Goal: Task Accomplishment & Management: Use online tool/utility

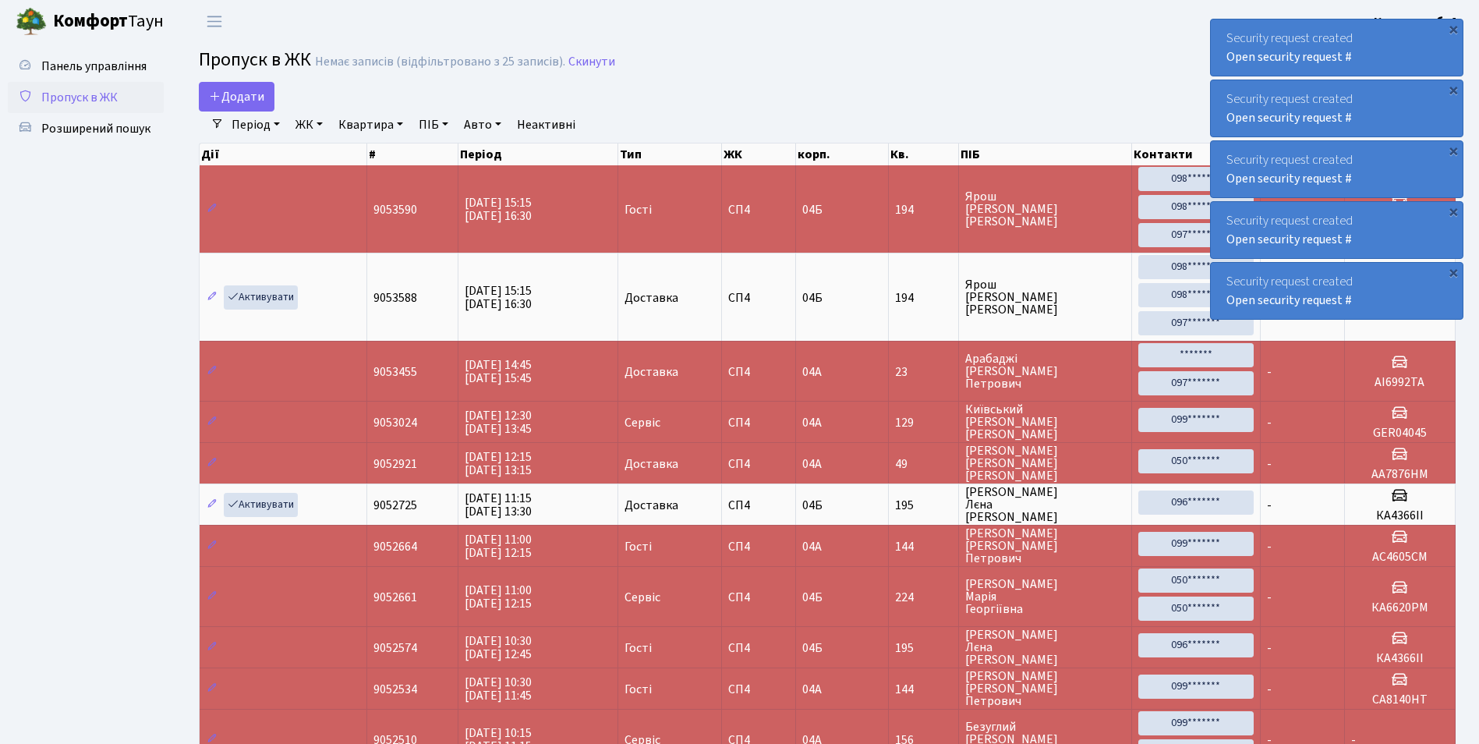
select select "25"
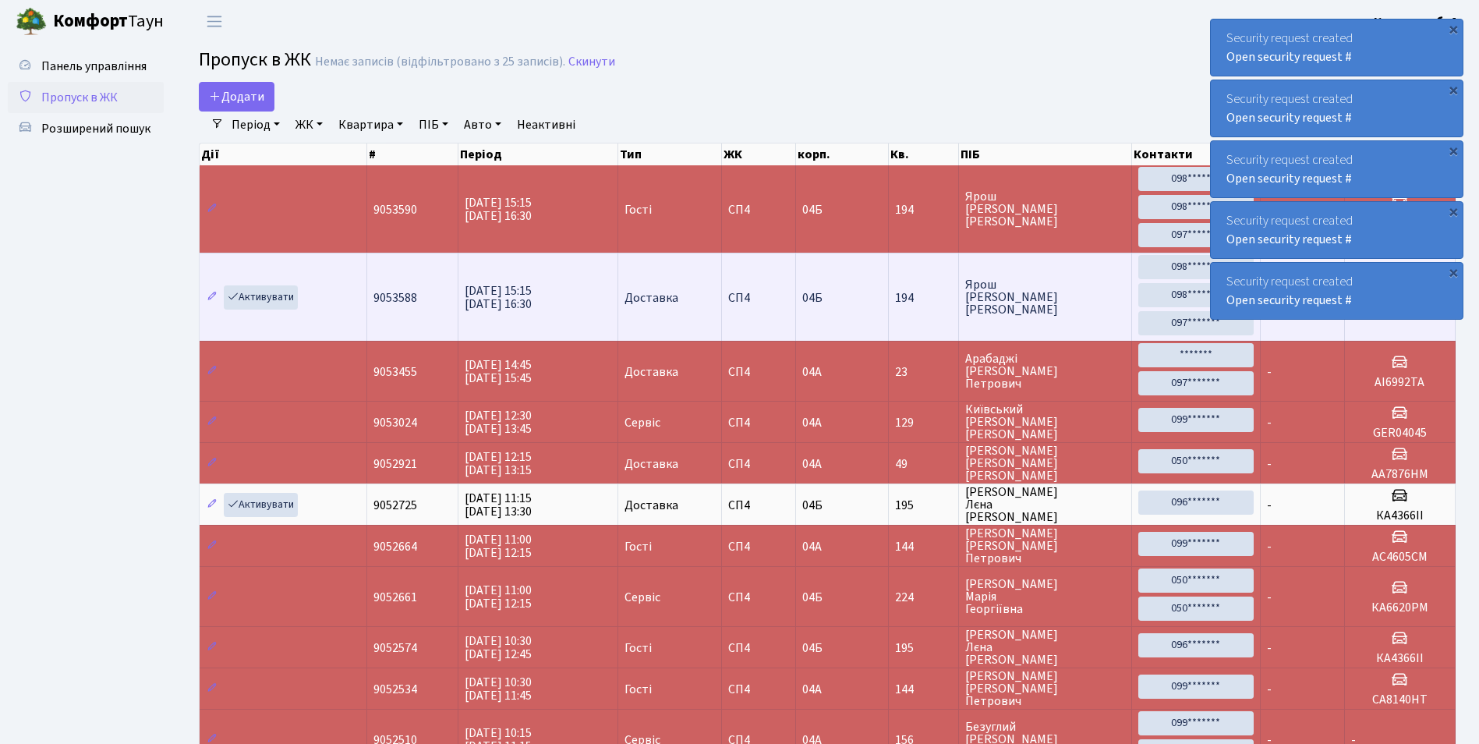
scroll to position [2, 0]
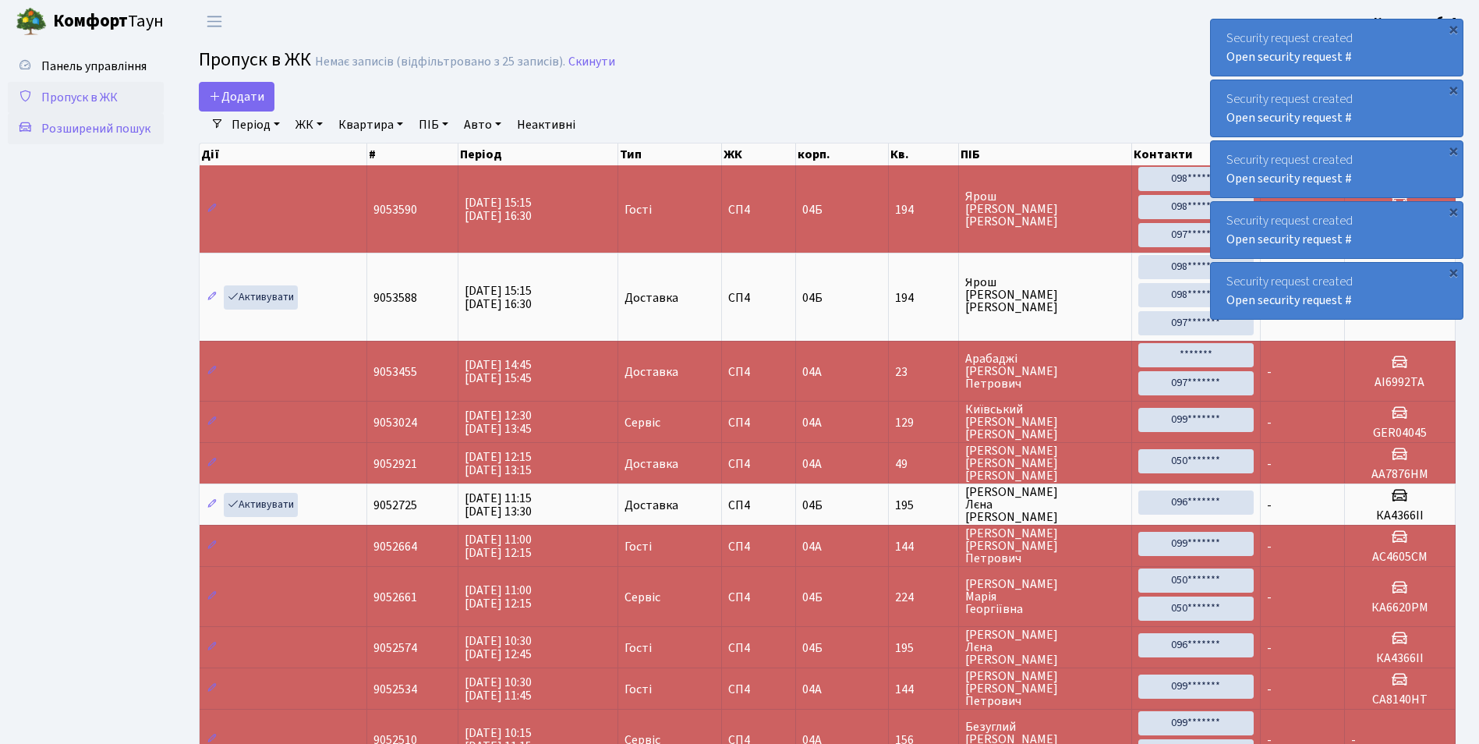
click at [122, 120] on span "Розширений пошук" at bounding box center [95, 128] width 109 height 17
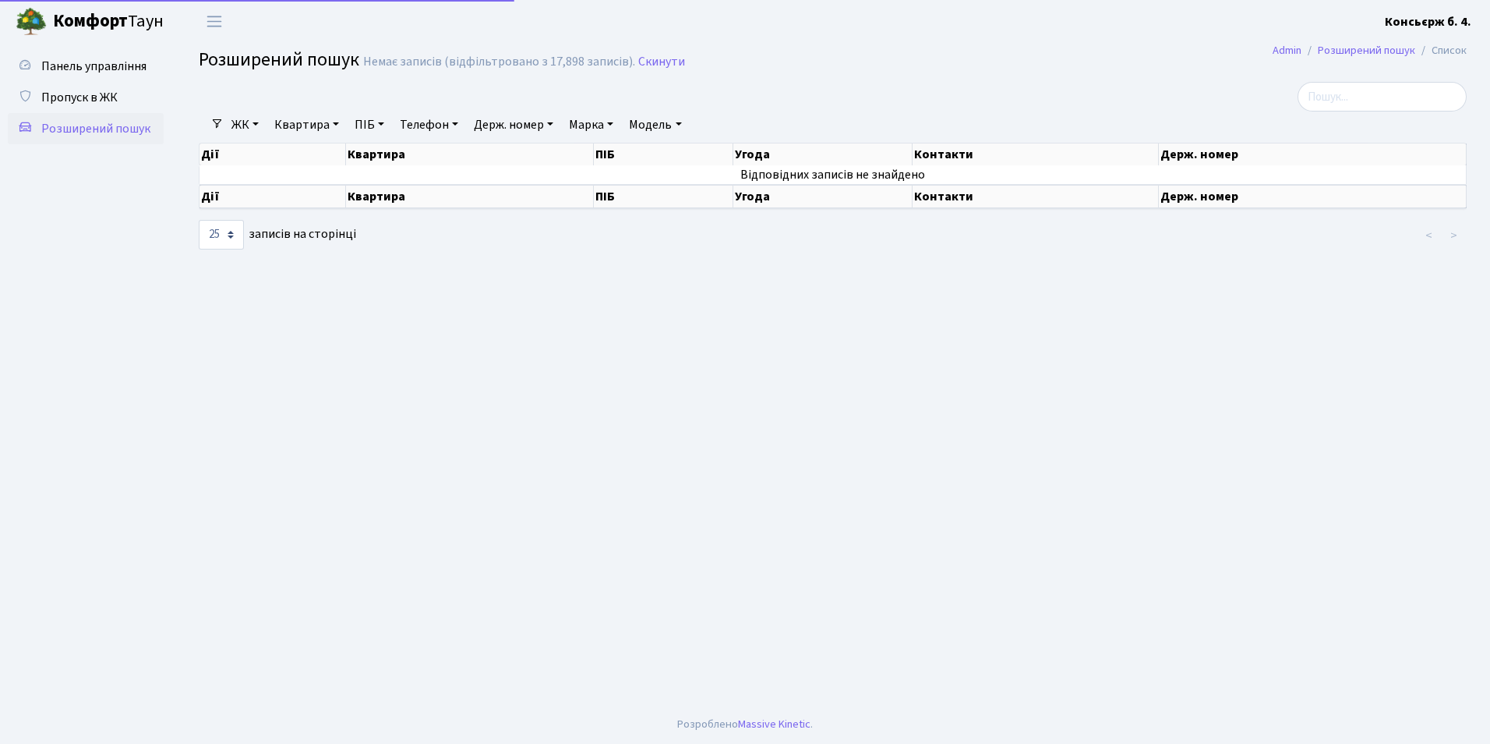
select select "25"
click at [96, 90] on span "Пропуск в ЖК" at bounding box center [79, 97] width 76 height 17
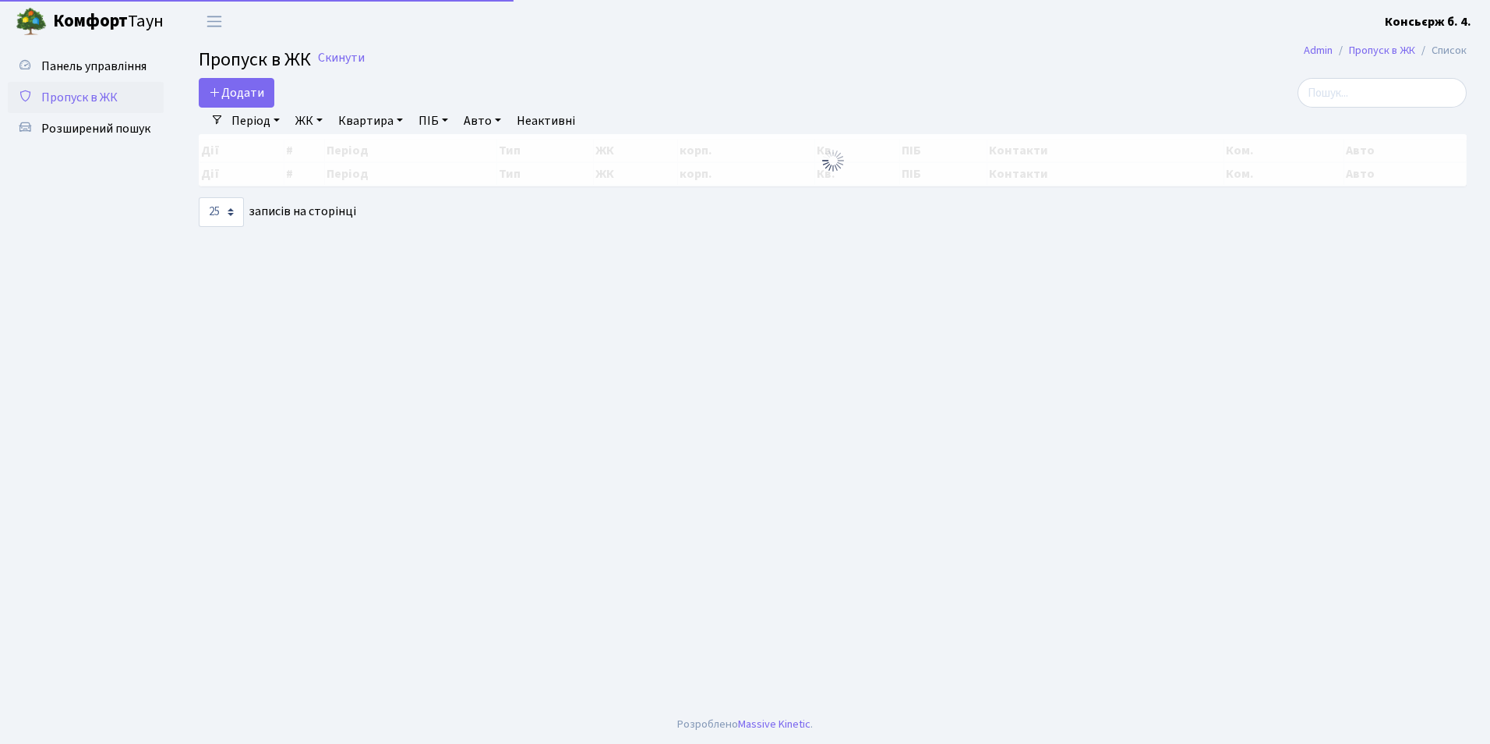
select select "25"
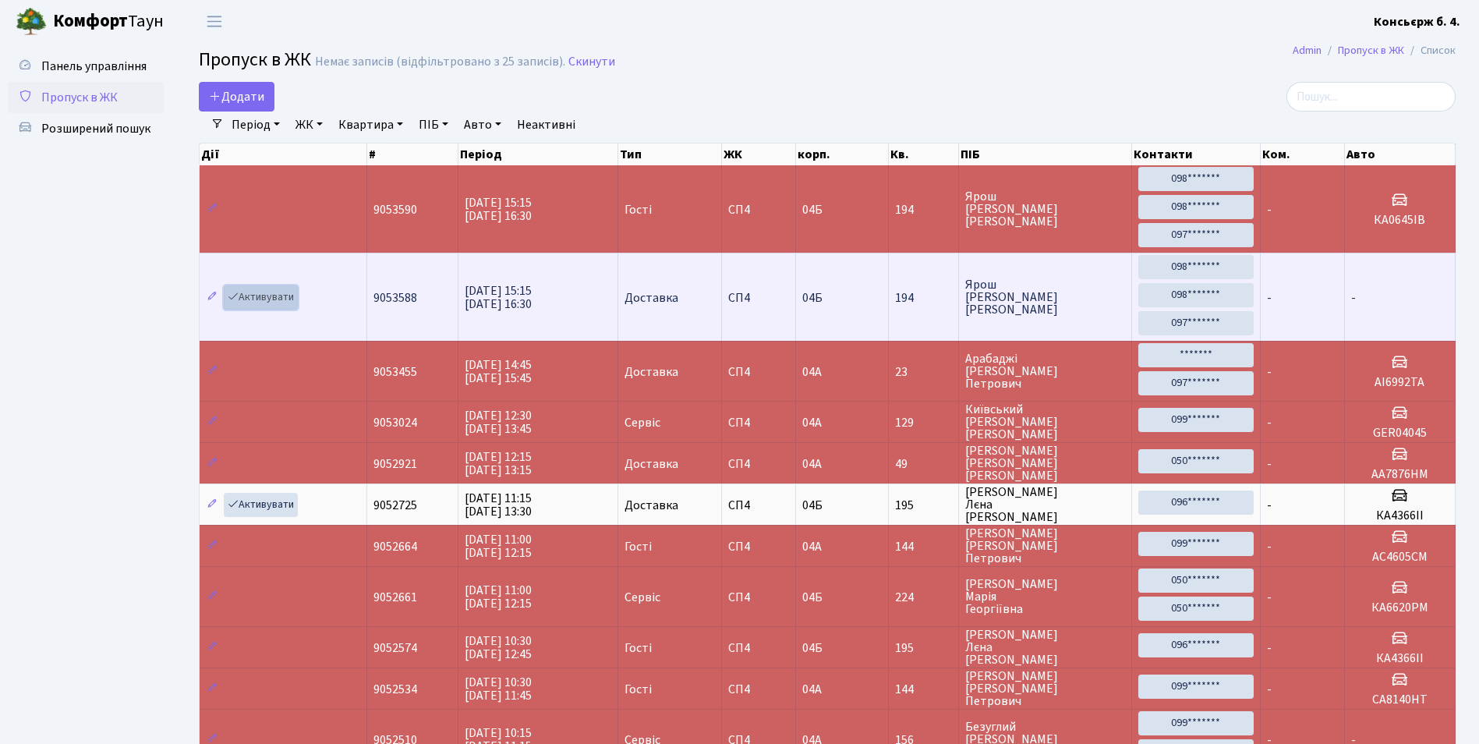
click at [267, 294] on link "Активувати" at bounding box center [261, 297] width 74 height 24
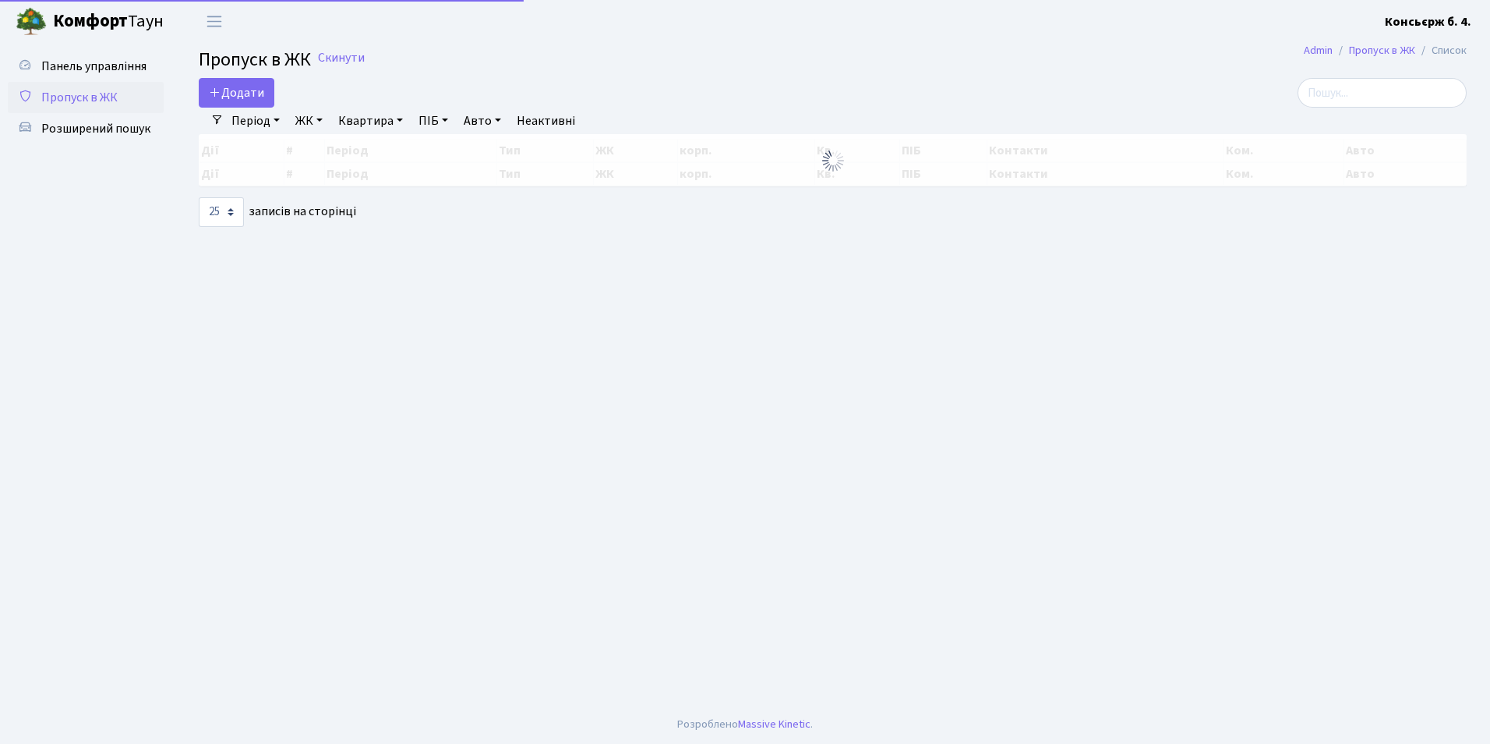
select select "25"
